Goal: Information Seeking & Learning: Learn about a topic

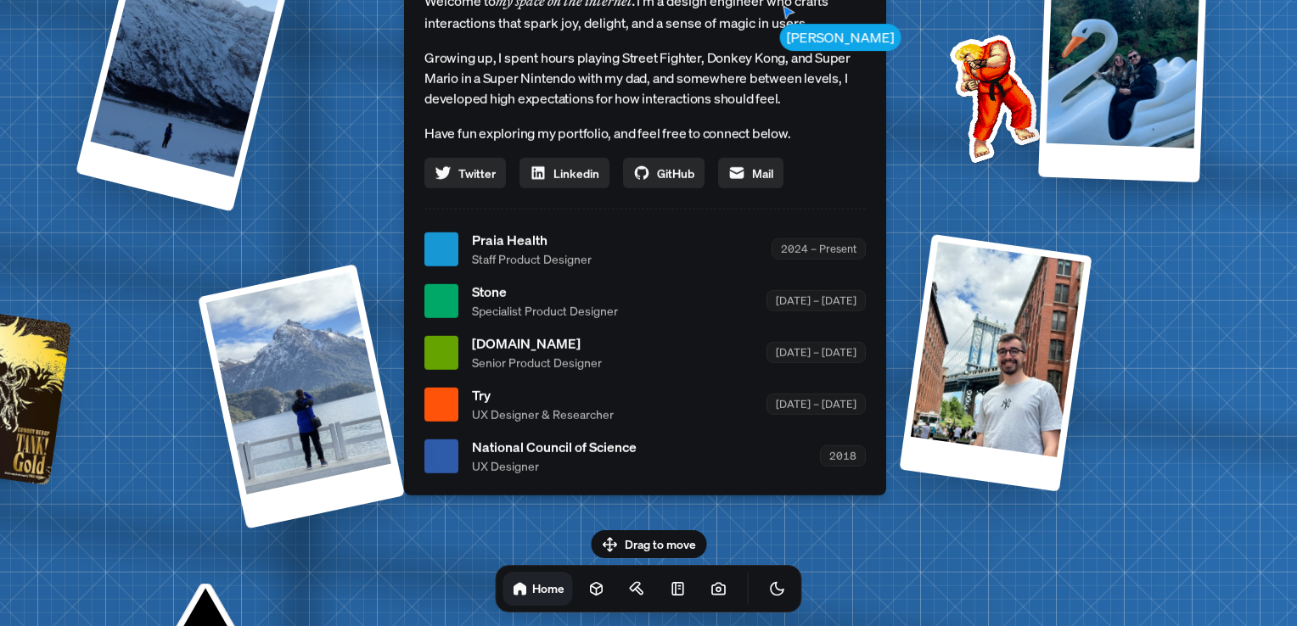
click at [490, 247] on span "Praia Health" at bounding box center [532, 240] width 120 height 20
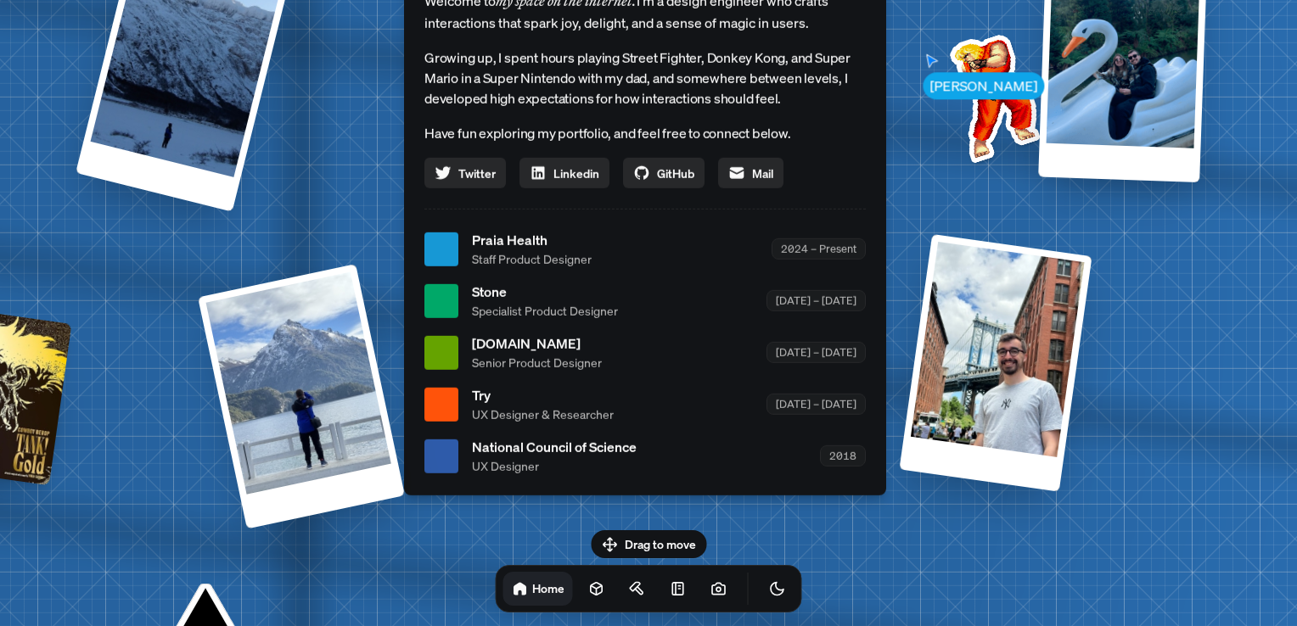
click at [491, 240] on span "Praia Health" at bounding box center [532, 240] width 120 height 20
click at [453, 247] on div at bounding box center [441, 249] width 34 height 34
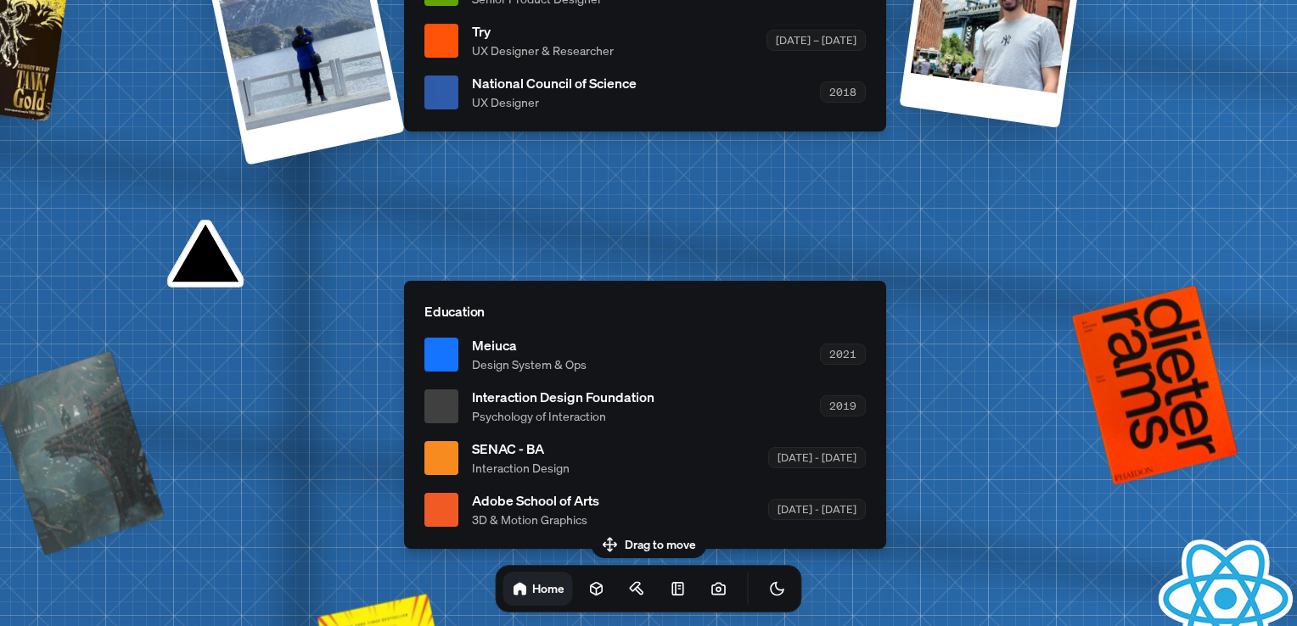
click at [532, 592] on h1 "Home" at bounding box center [548, 588] width 32 height 16
click at [588, 592] on icon at bounding box center [596, 588] width 17 height 17
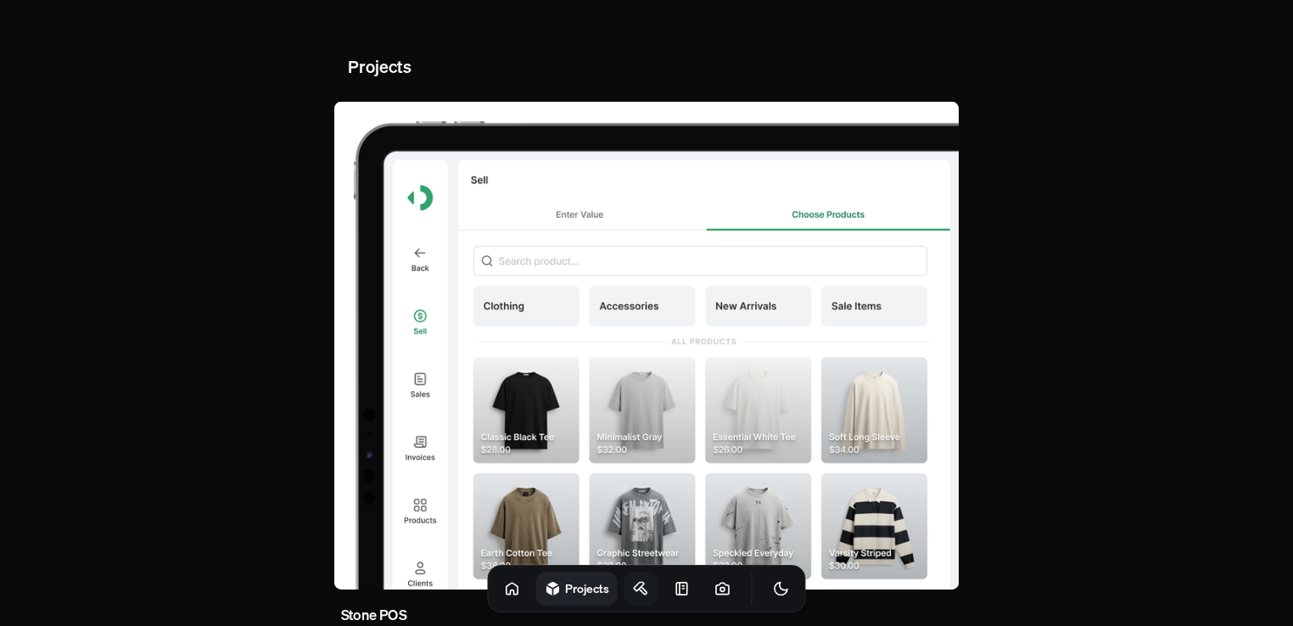
click at [634, 583] on icon at bounding box center [639, 587] width 10 height 8
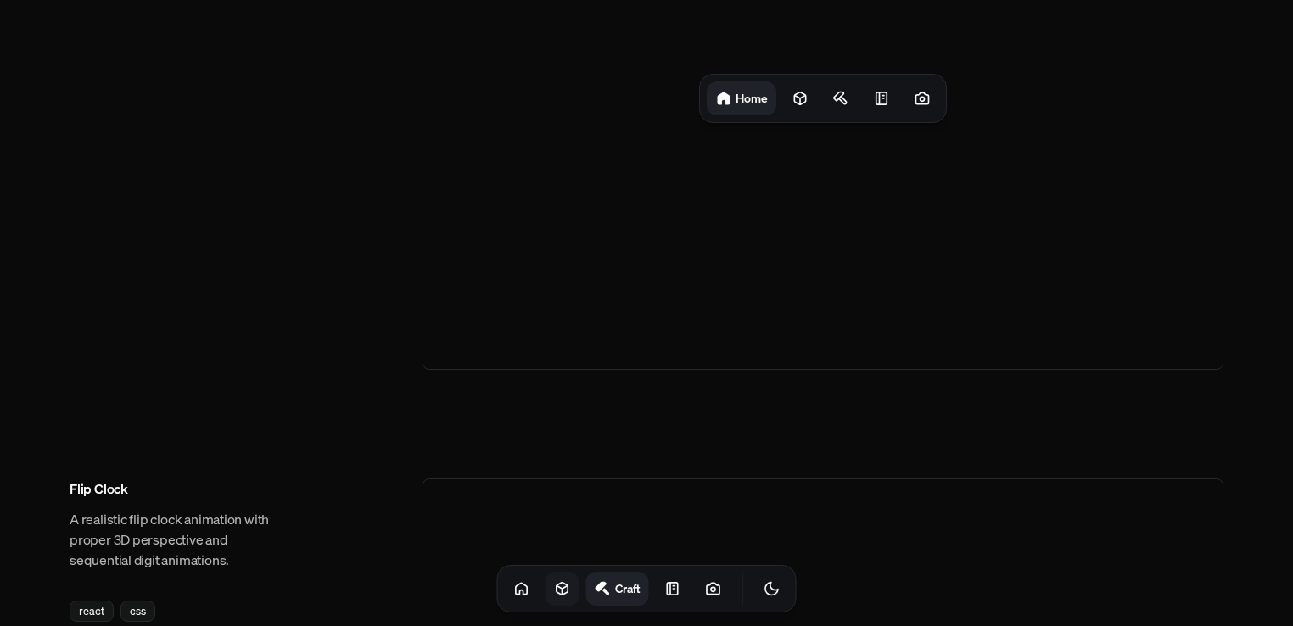
click at [480, 202] on div "Home" at bounding box center [823, 98] width 801 height 543
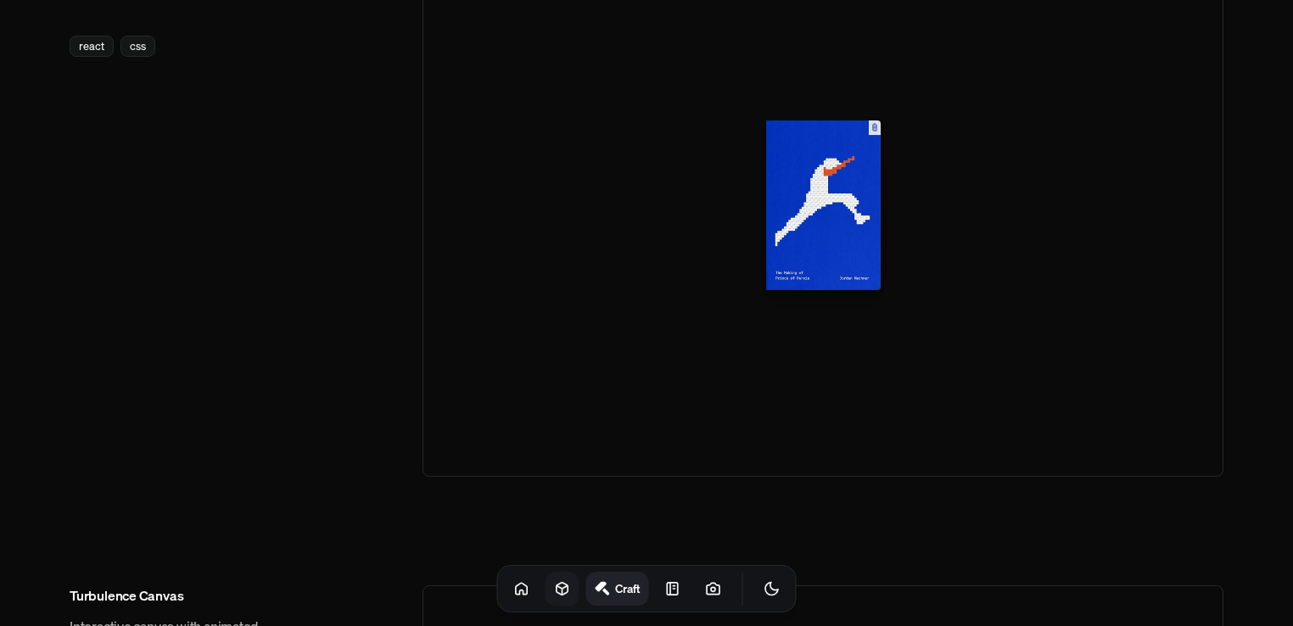
scroll to position [1426, 0]
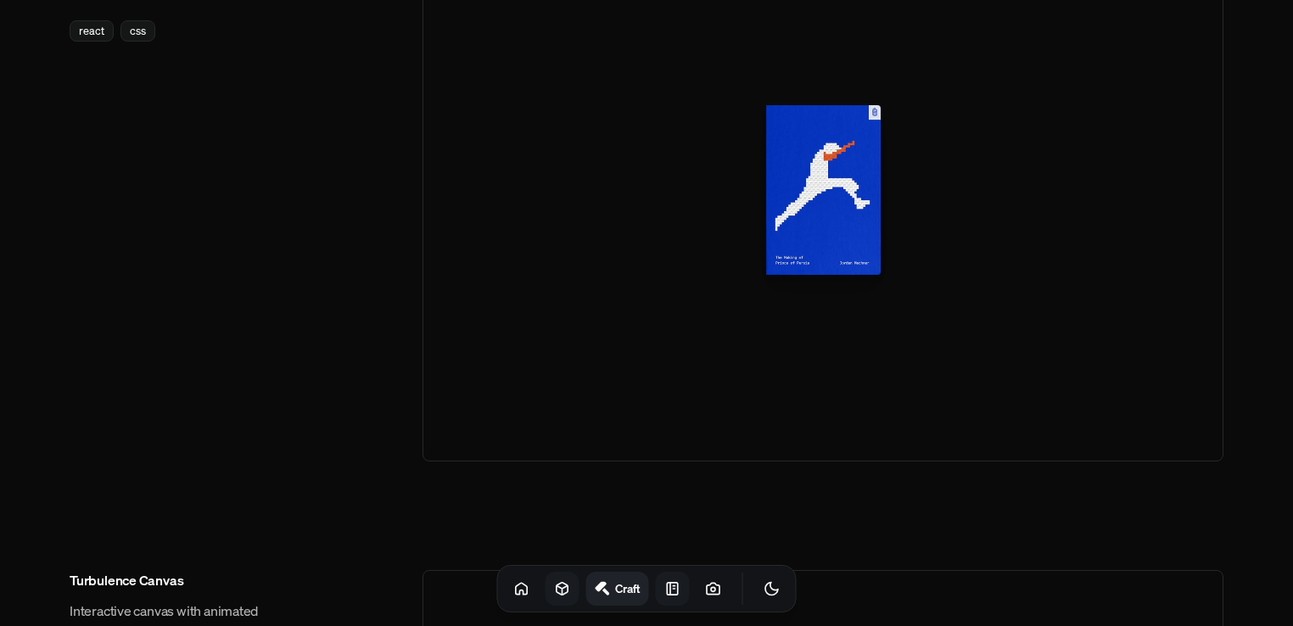
click at [656, 579] on link at bounding box center [673, 589] width 34 height 34
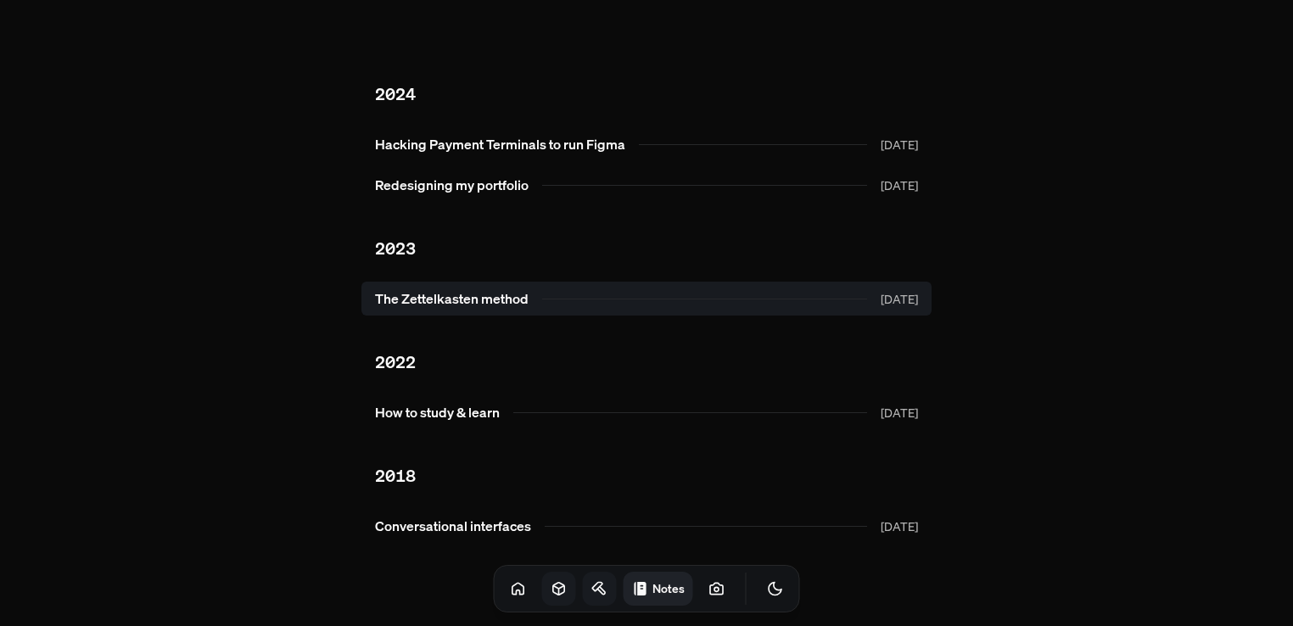
click at [543, 300] on link "The Zettelkasten method [DATE]" at bounding box center [647, 299] width 570 height 34
click at [642, 294] on link "The Zettelkasten method [DATE]" at bounding box center [647, 299] width 570 height 34
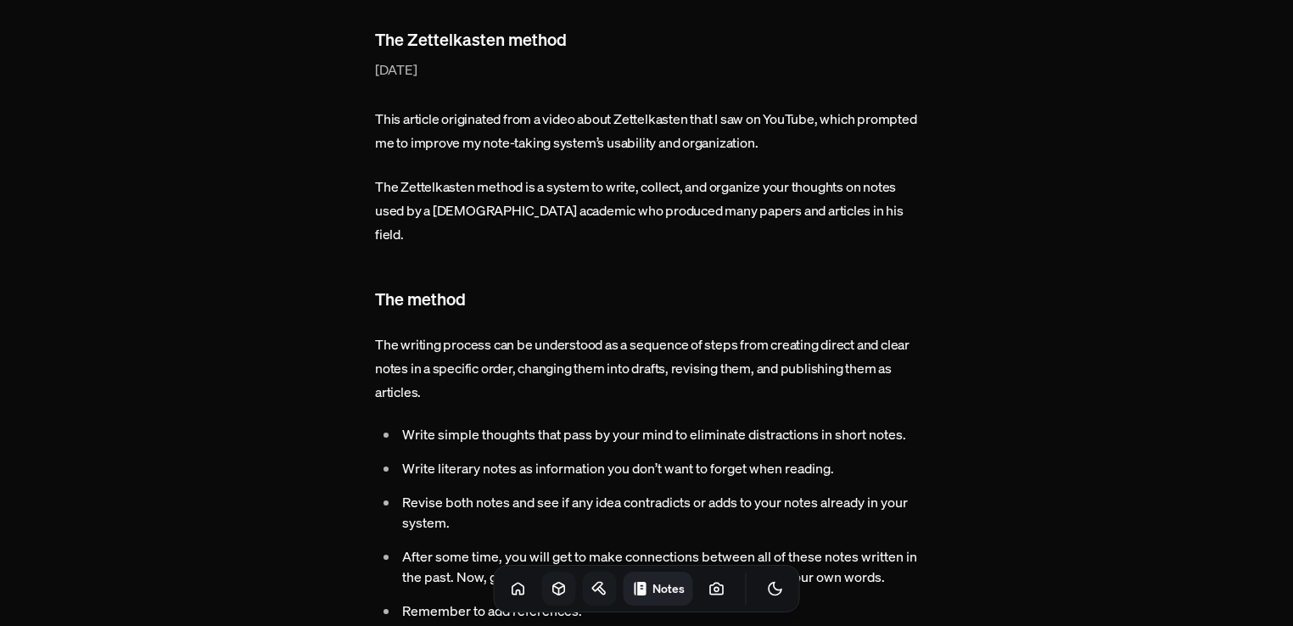
scroll to position [101, 0]
